Goal: Information Seeking & Learning: Learn about a topic

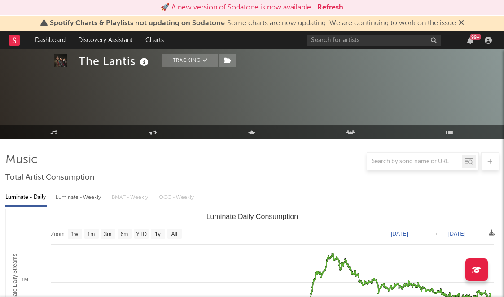
select select "6m"
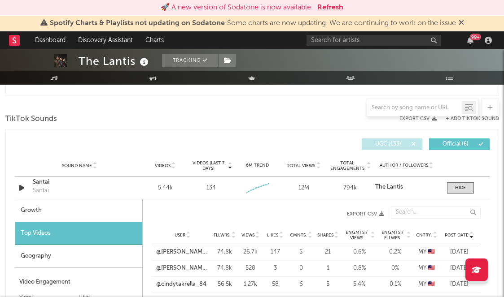
scroll to position [585, 0]
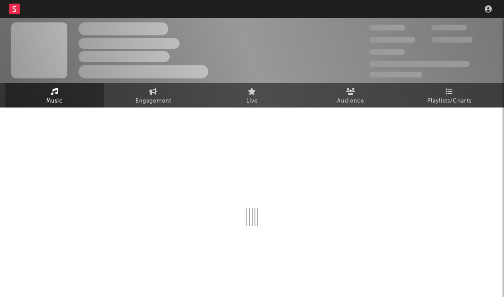
scroll to position [14, 0]
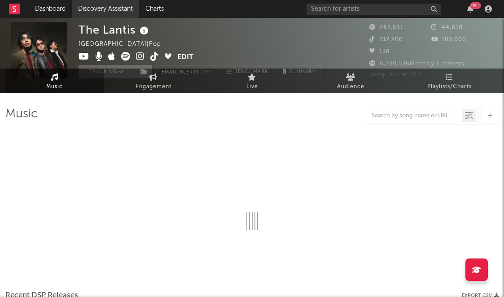
select select "6m"
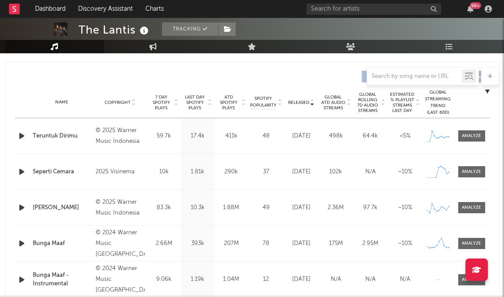
scroll to position [326, 0]
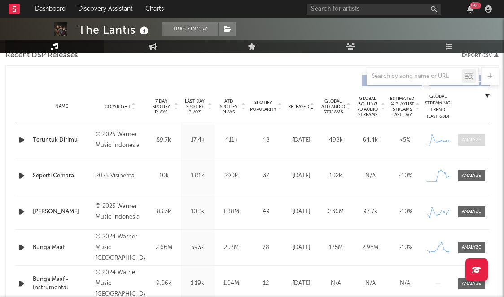
click at [471, 142] on div at bounding box center [470, 140] width 19 height 7
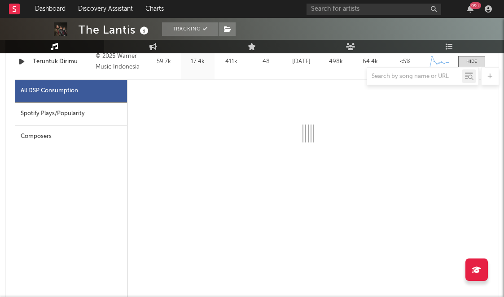
scroll to position [411, 0]
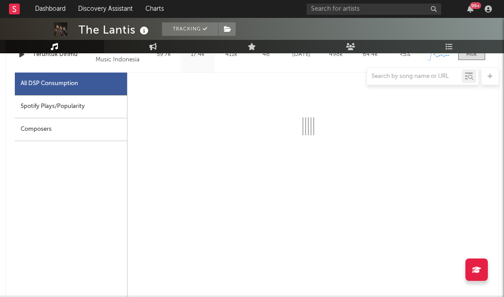
select select "1w"
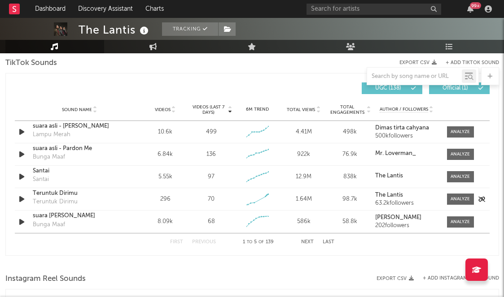
scroll to position [1038, 0]
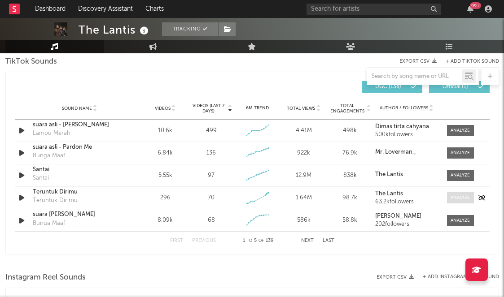
click at [467, 200] on div at bounding box center [459, 198] width 19 height 7
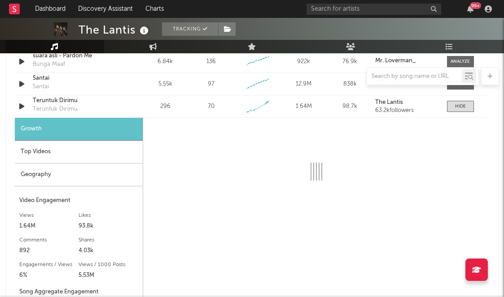
scroll to position [1249, 0]
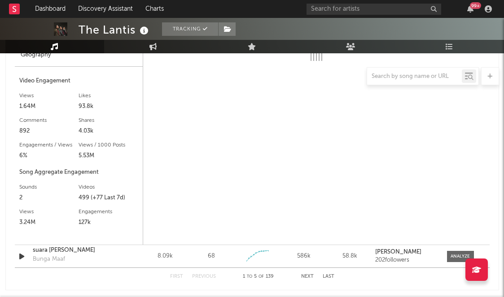
select select "1w"
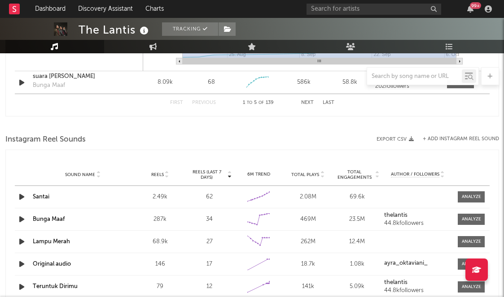
scroll to position [1476, 0]
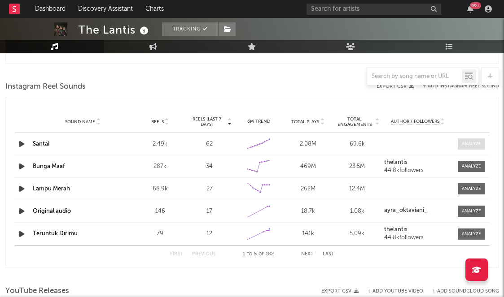
click at [470, 146] on div at bounding box center [470, 144] width 19 height 7
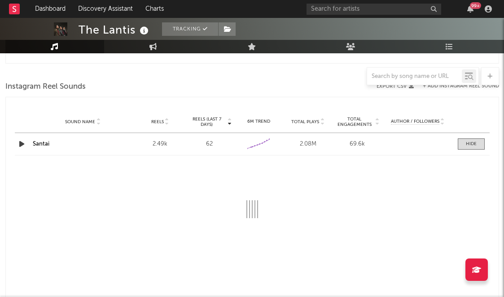
select select "6m"
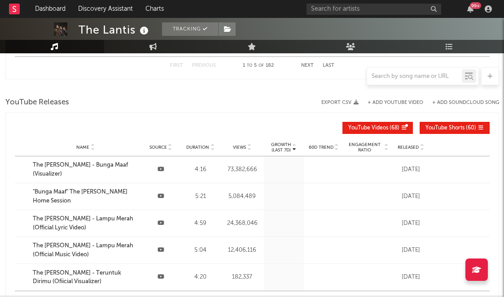
scroll to position [1825, 0]
